Goal: Task Accomplishment & Management: Use online tool/utility

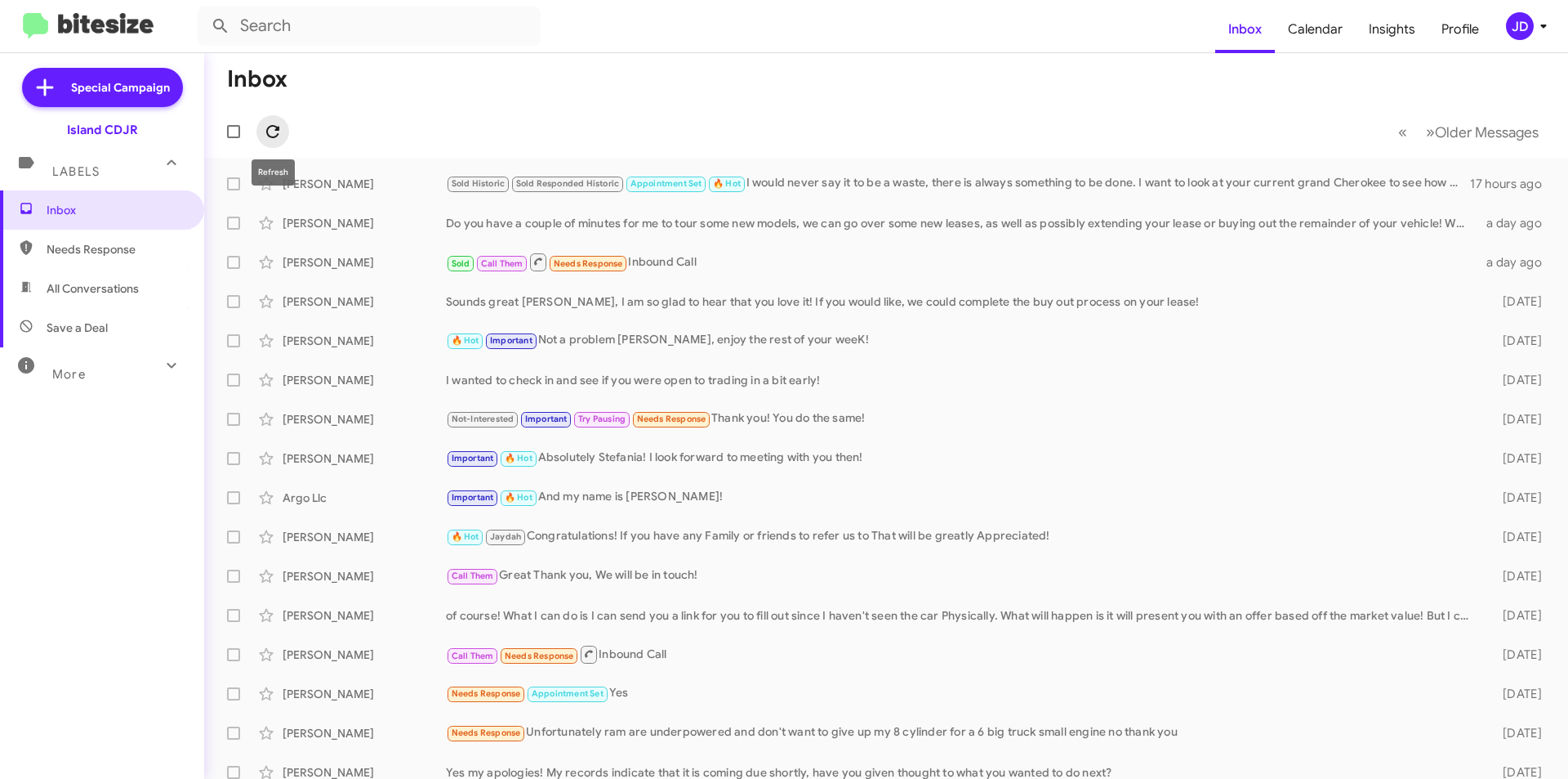
click at [271, 134] on icon at bounding box center [273, 132] width 20 height 20
click at [588, 190] on small "Sold Responded Historic" at bounding box center [567, 185] width 111 height 16
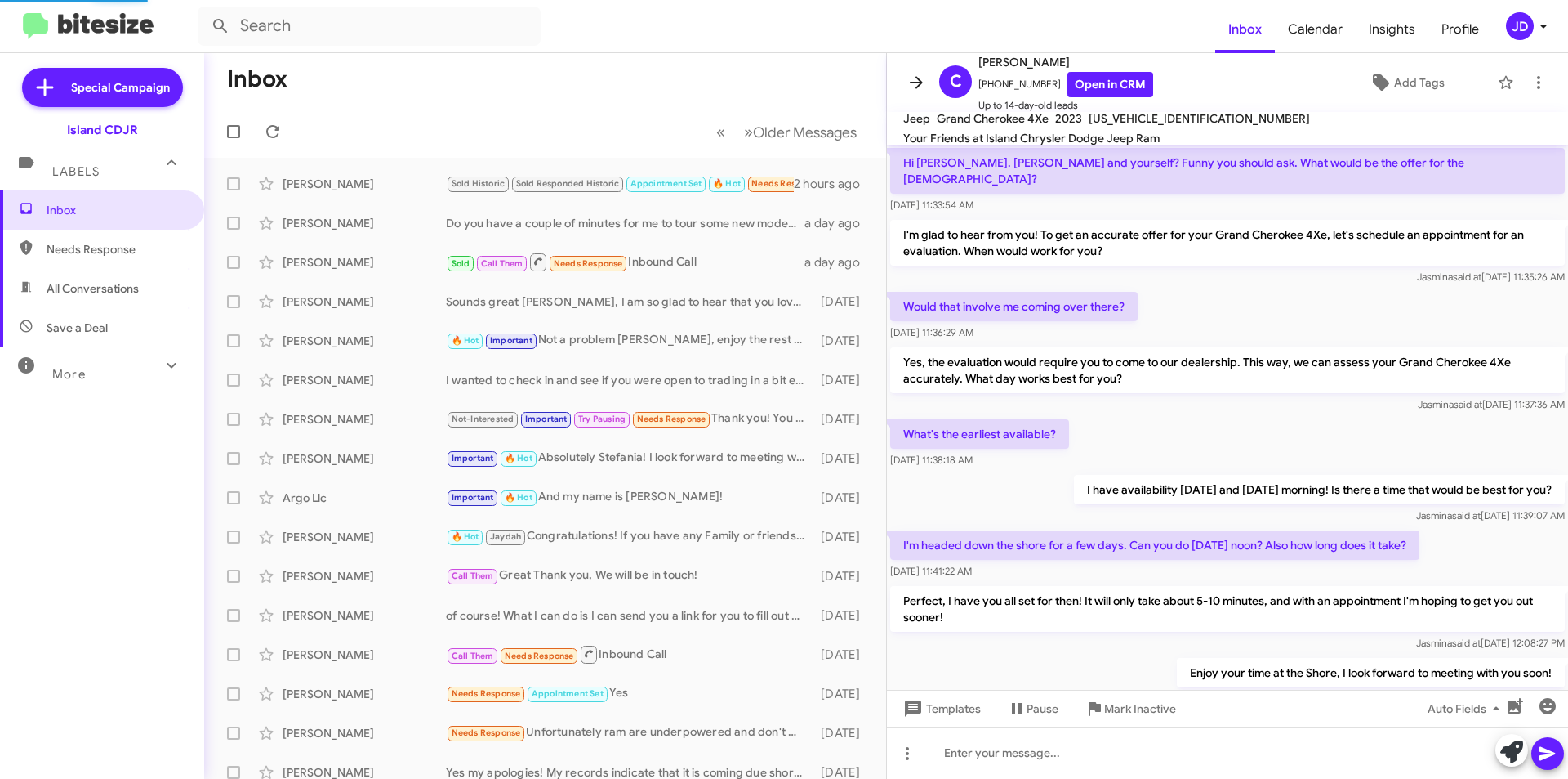
scroll to position [737, 0]
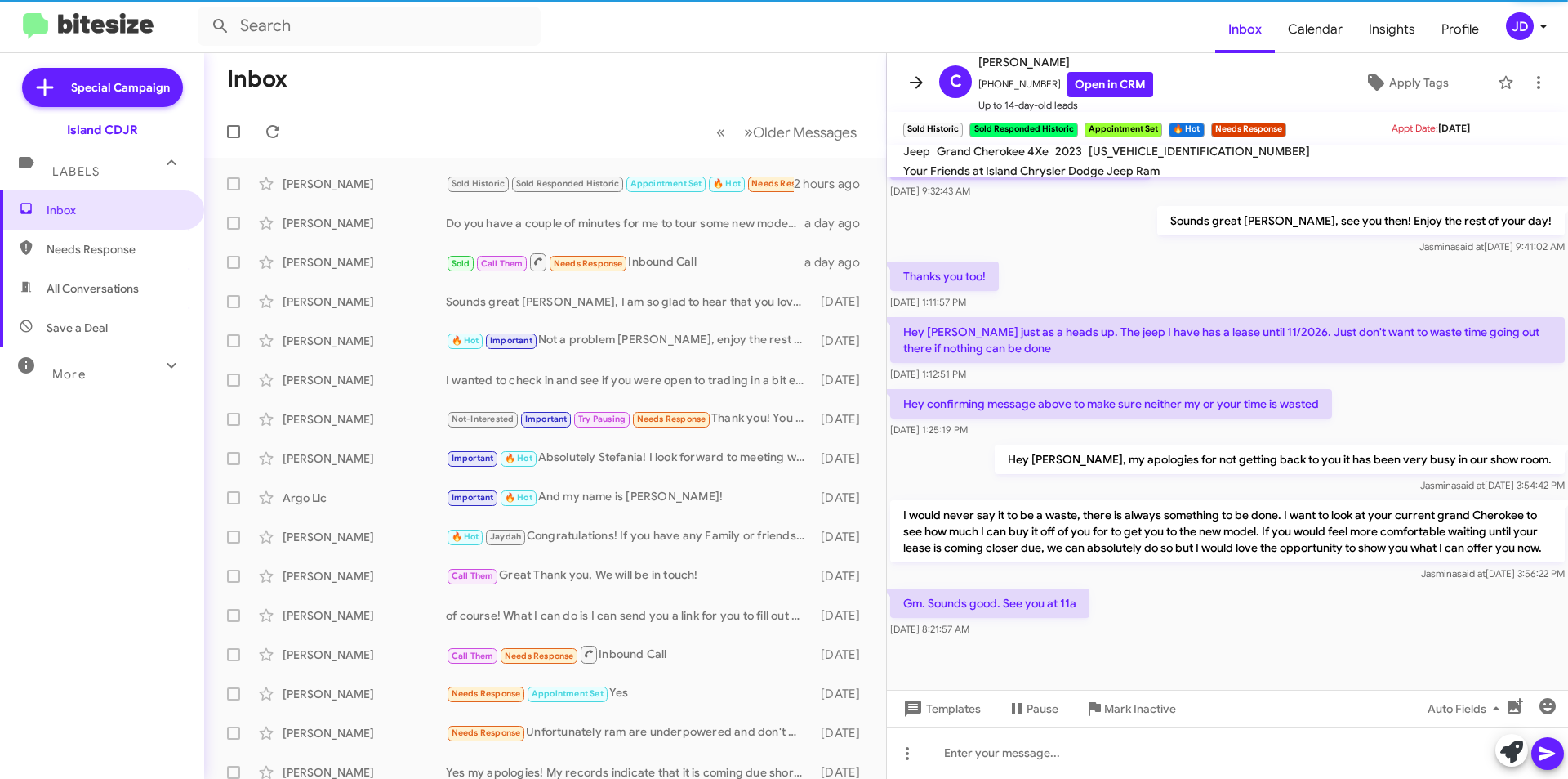
click at [910, 87] on icon at bounding box center [916, 82] width 20 height 20
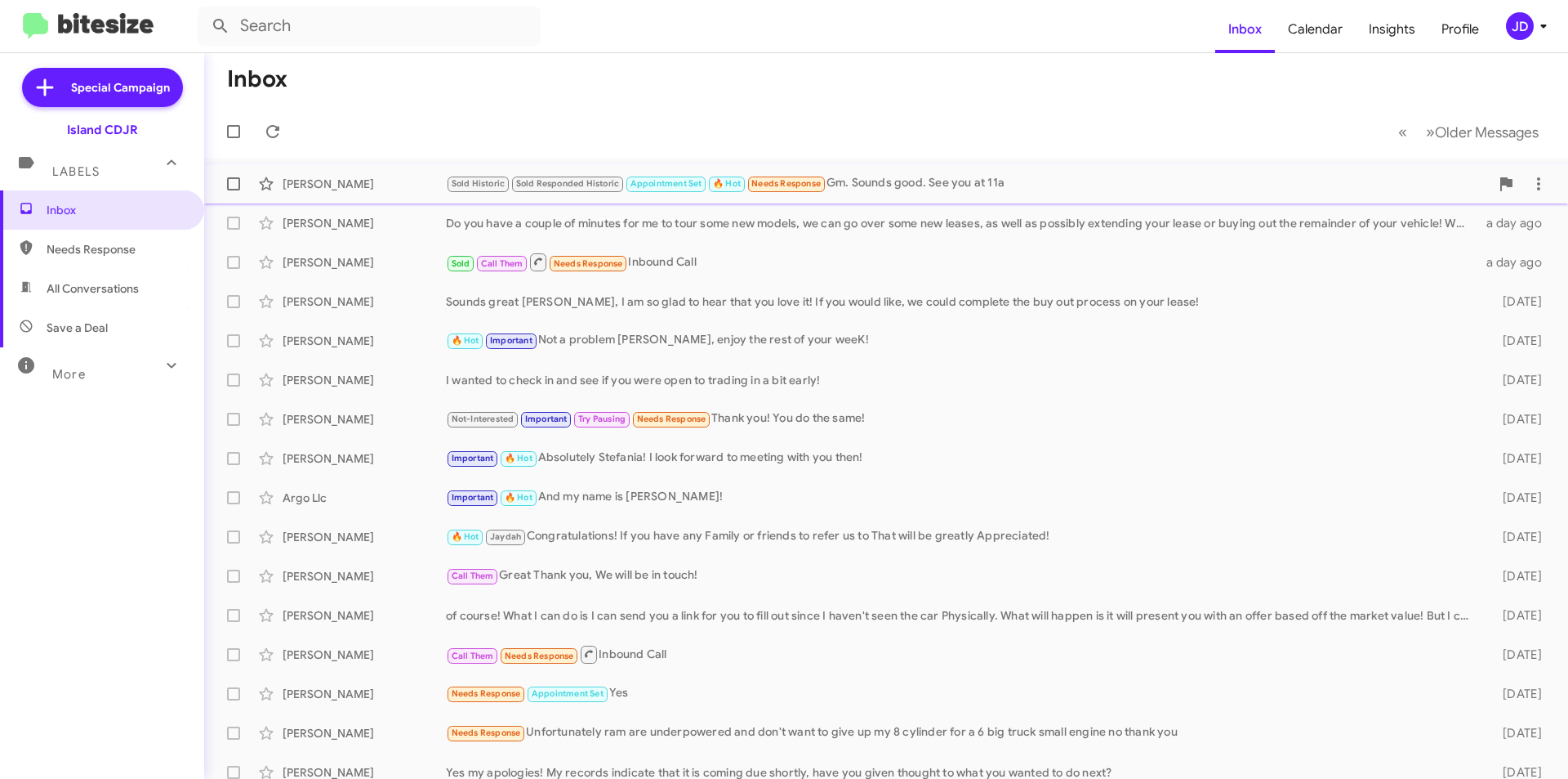
click at [482, 190] on small "Sold Historic" at bounding box center [478, 185] width 61 height 16
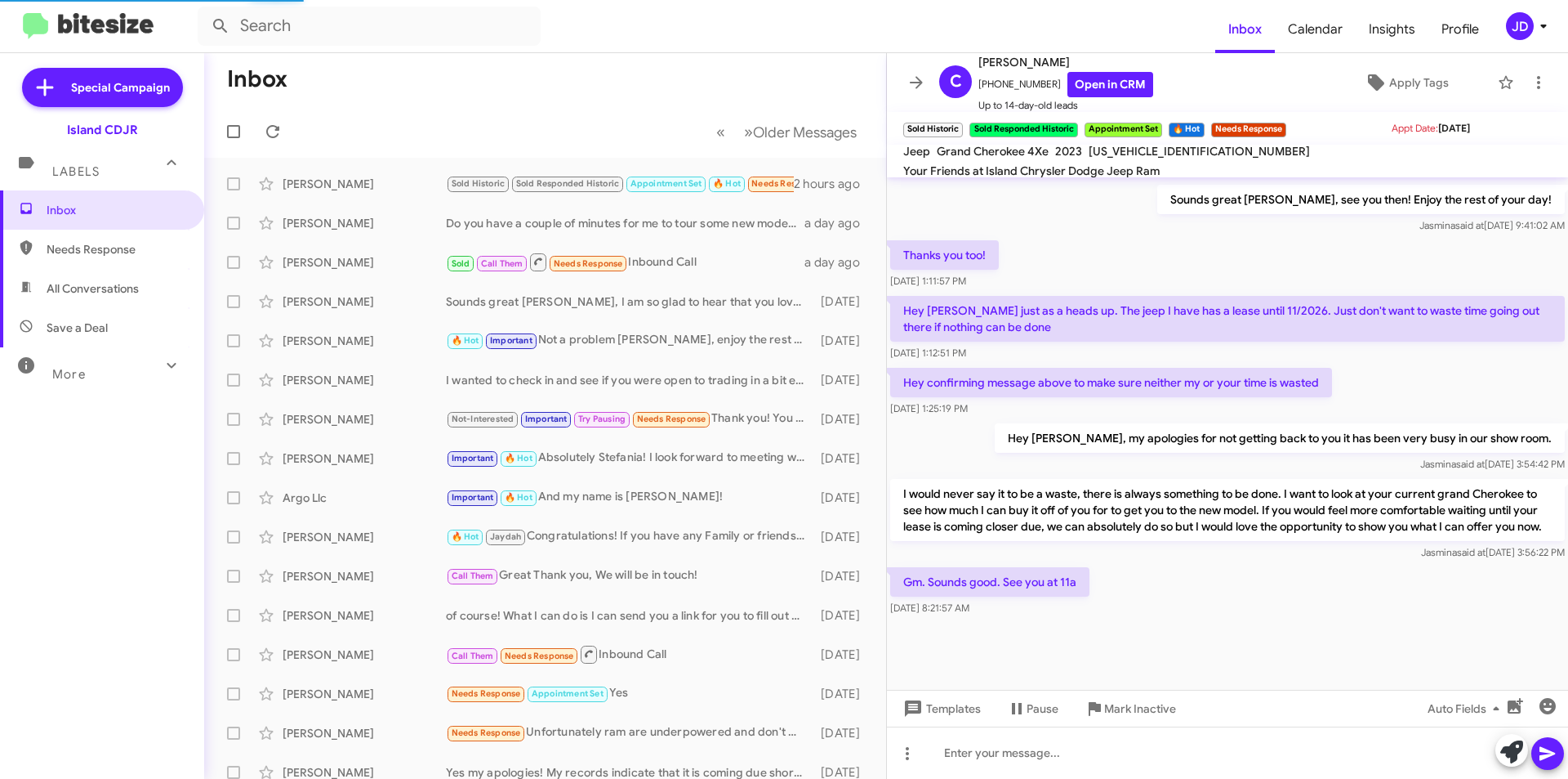
scroll to position [770, 0]
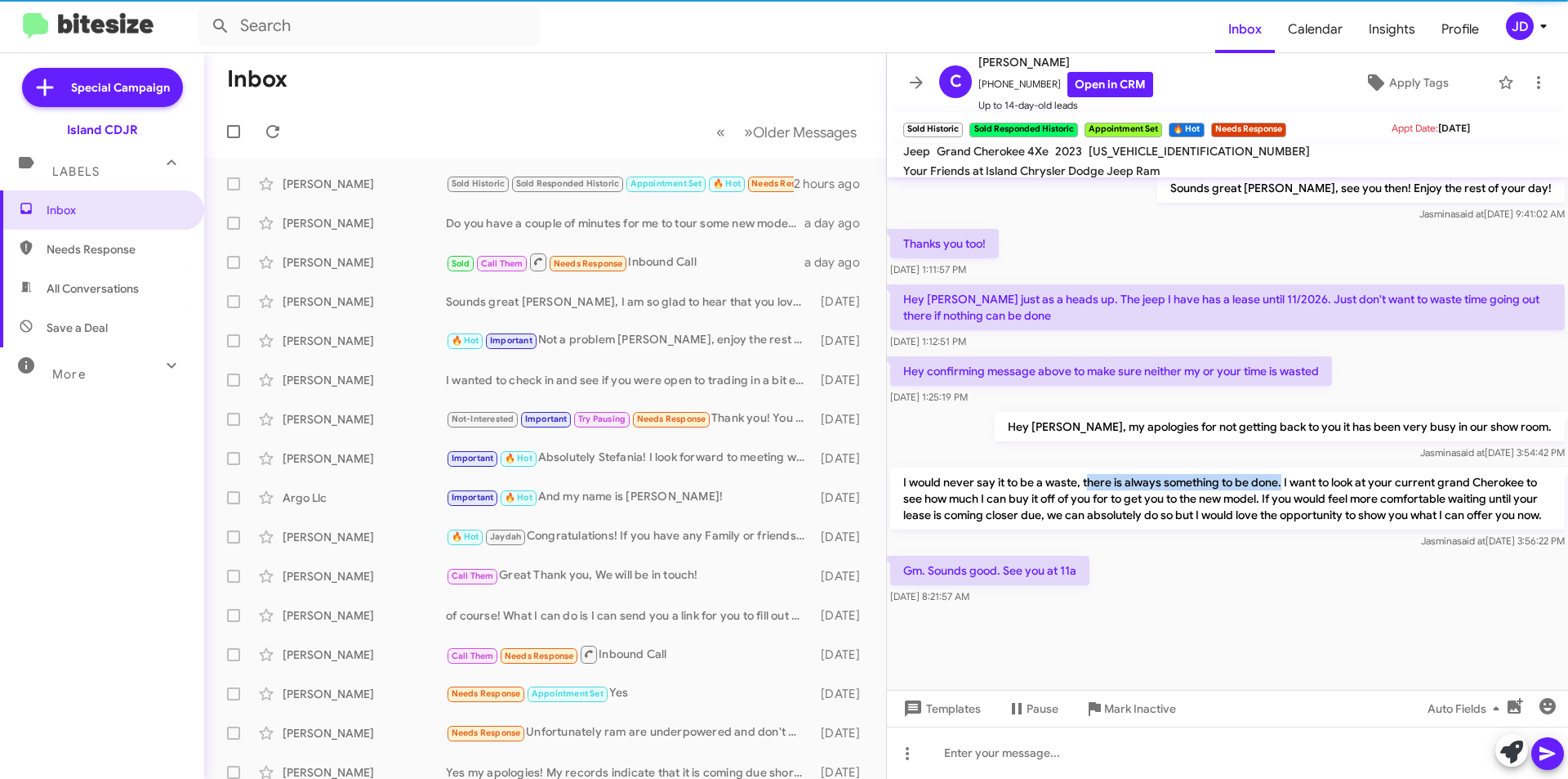
drag, startPoint x: 1086, startPoint y: 462, endPoint x: 1283, endPoint y: 466, distance: 197.0
click at [1283, 467] on p "I would never say it to be a waste, there is always something to be done. I wan…" at bounding box center [1228, 498] width 674 height 63
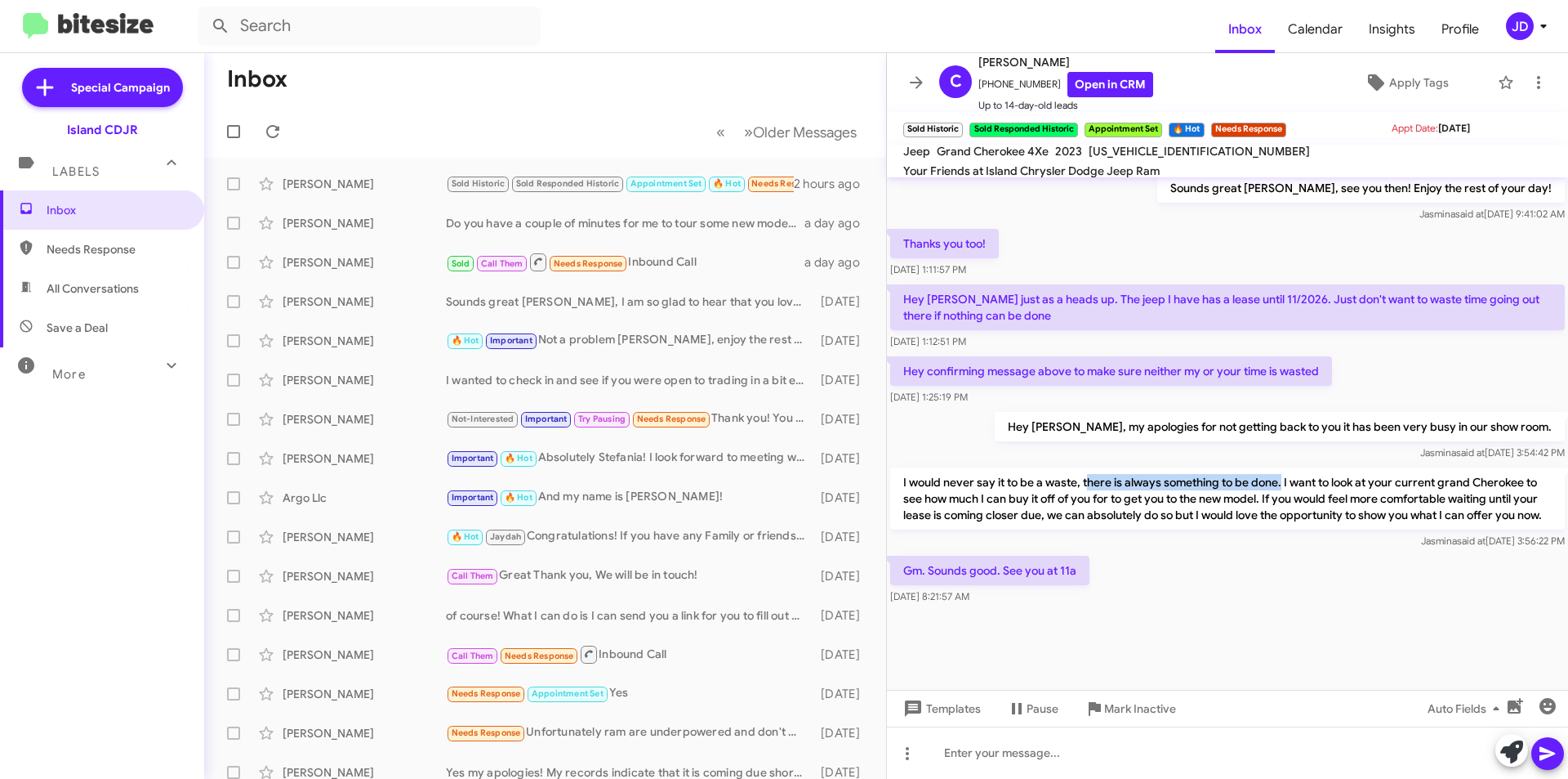
click at [1283, 467] on p "I would never say it to be a waste, there is always something to be done. I wan…" at bounding box center [1228, 498] width 674 height 63
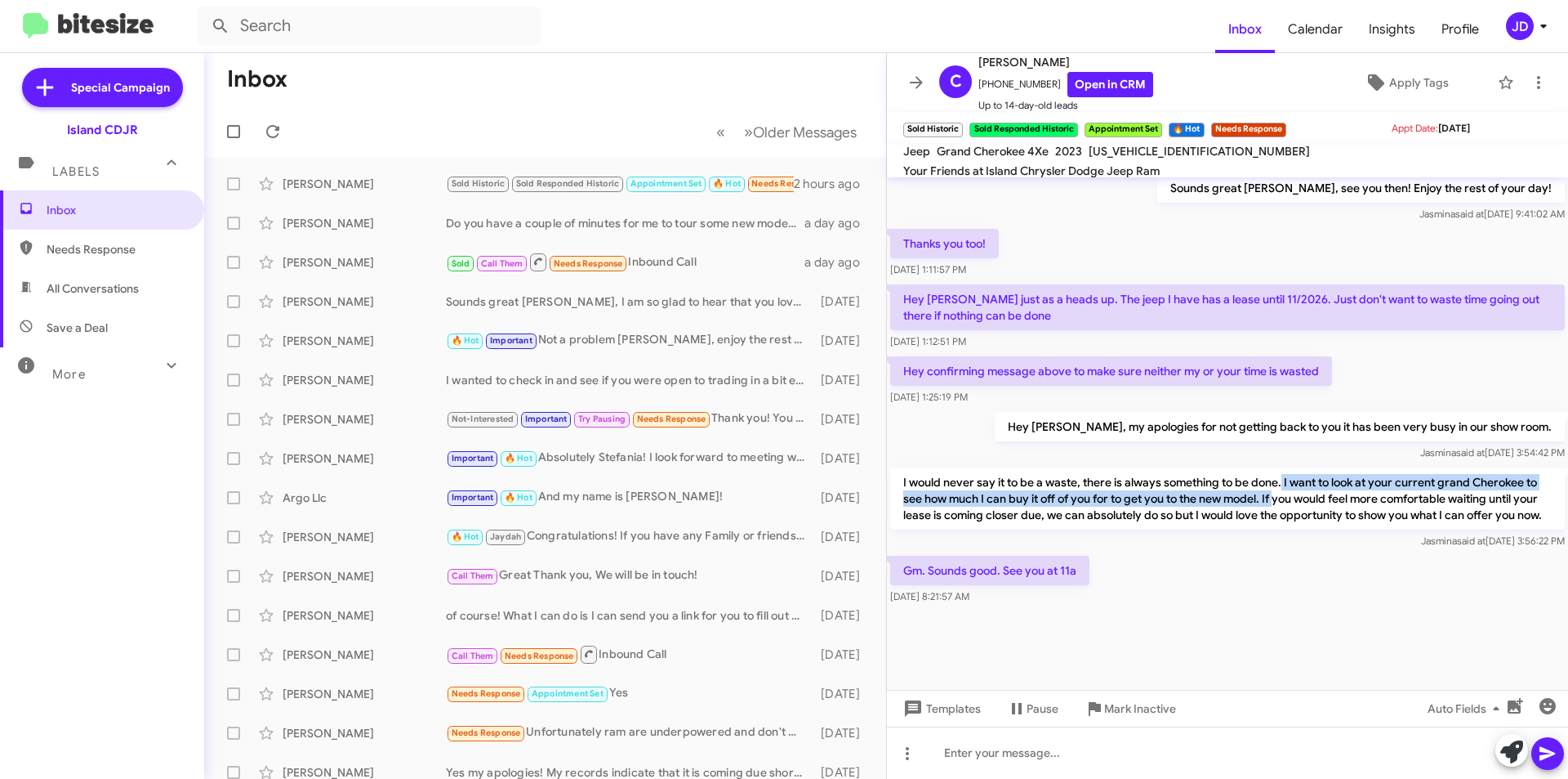
drag, startPoint x: 1283, startPoint y: 466, endPoint x: 1288, endPoint y: 483, distance: 17.7
click at [1288, 483] on p "I would never say it to be a waste, there is always something to be done. I wan…" at bounding box center [1228, 498] width 674 height 63
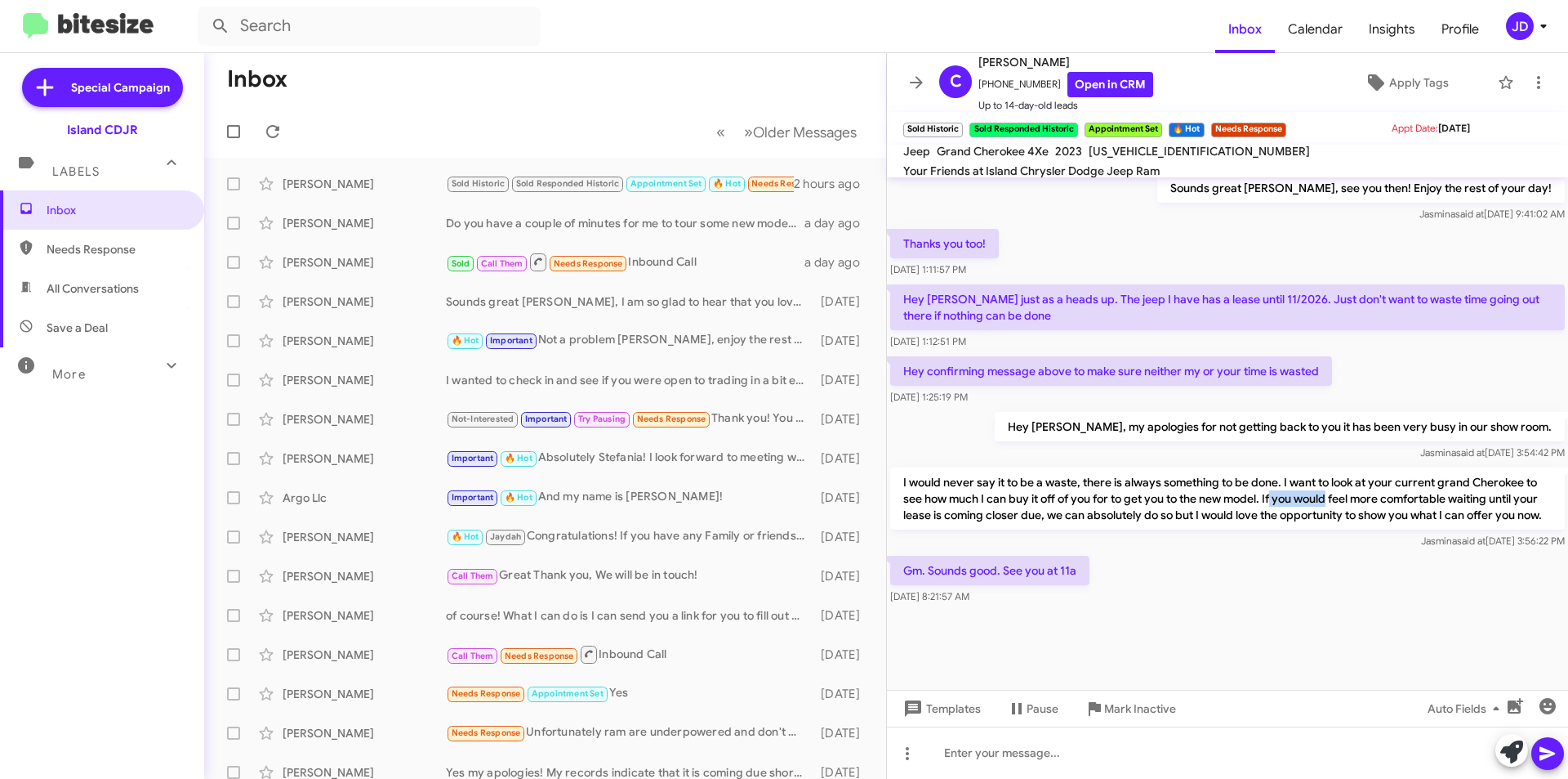
drag, startPoint x: 1288, startPoint y: 483, endPoint x: 1316, endPoint y: 483, distance: 28.0
click at [1316, 483] on p "I would never say it to be a waste, there is always something to be done. I wan…" at bounding box center [1228, 498] width 674 height 63
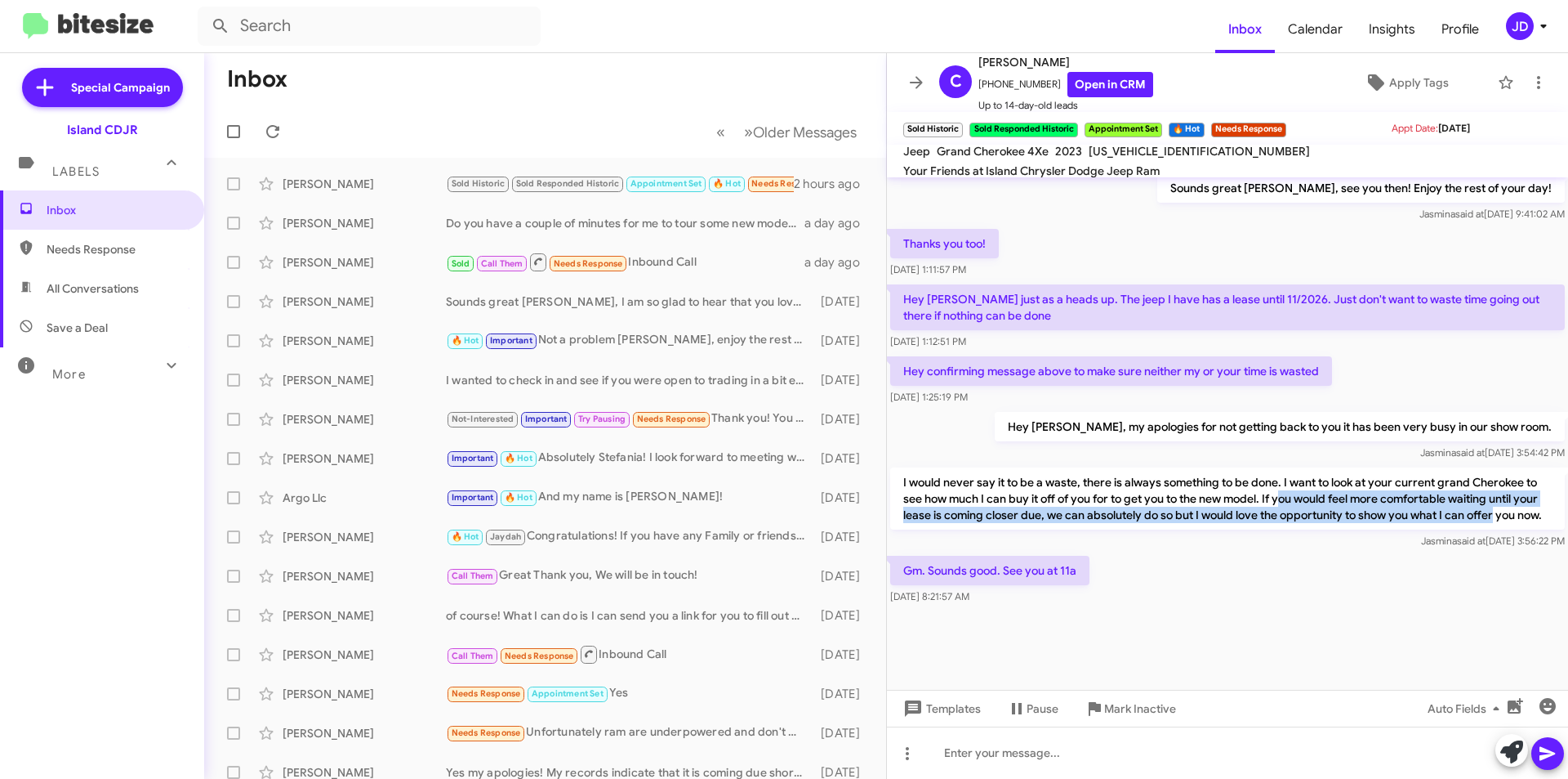
drag, startPoint x: 1299, startPoint y: 483, endPoint x: 1534, endPoint y: 501, distance: 235.7
click at [1534, 501] on p "I would never say it to be a waste, there is always something to be done. I wan…" at bounding box center [1228, 498] width 674 height 63
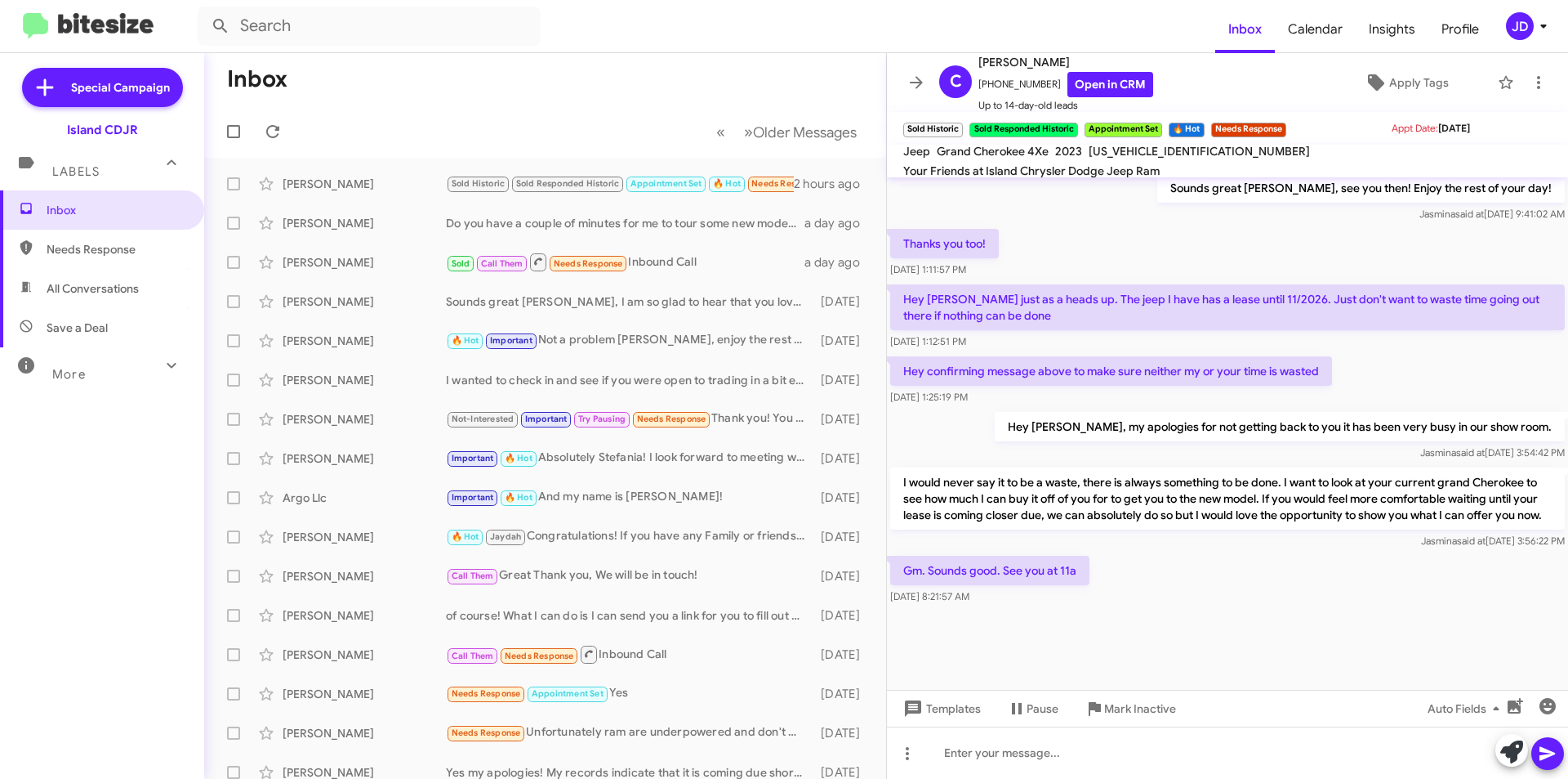
click at [1497, 518] on p "I would never say it to be a waste, there is always something to be done. I wan…" at bounding box center [1228, 498] width 674 height 63
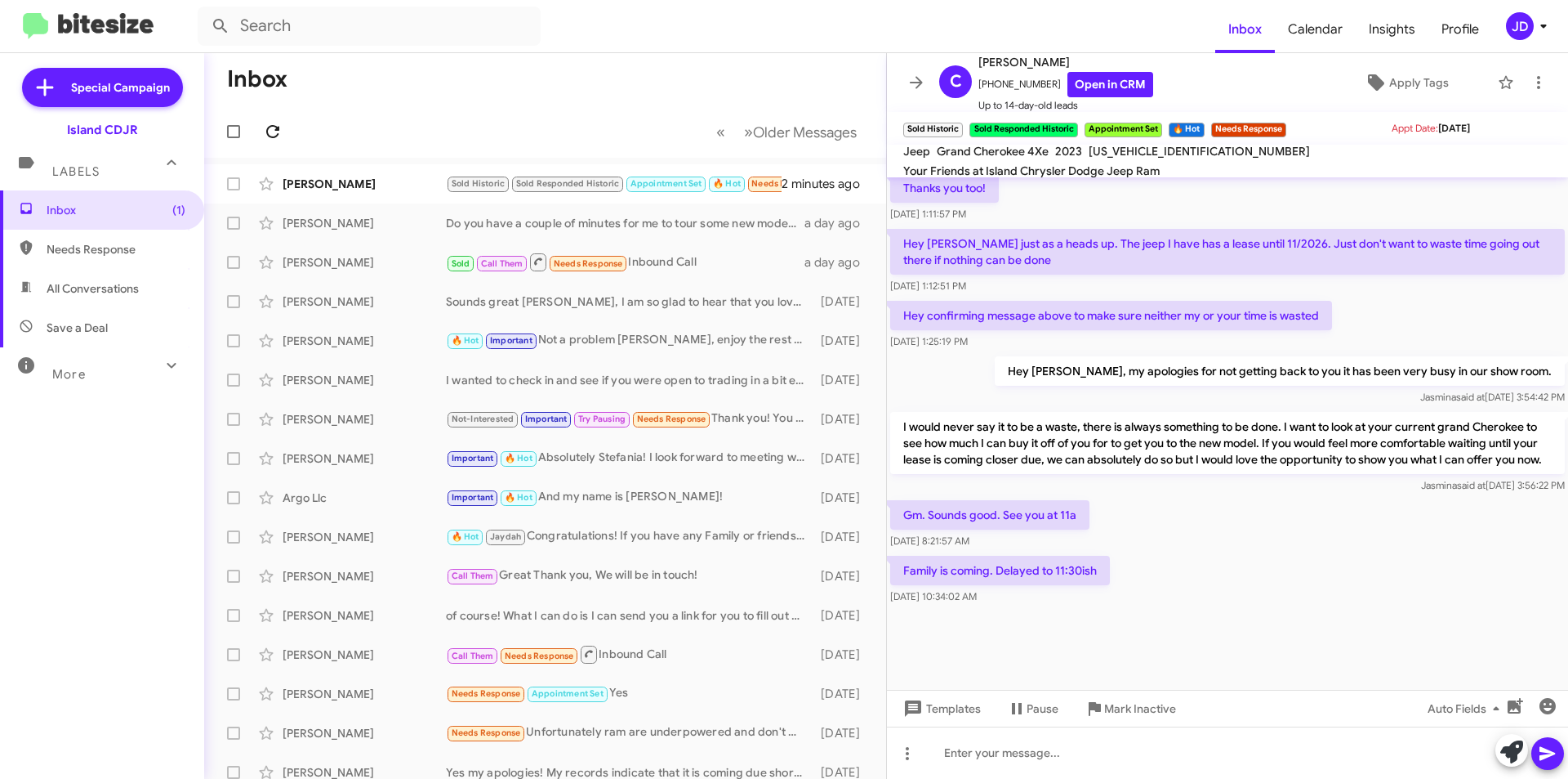
click at [281, 123] on icon at bounding box center [273, 132] width 20 height 20
click at [1079, 89] on link "Open in CRM" at bounding box center [1110, 84] width 85 height 26
